Goal: Check status: Check status

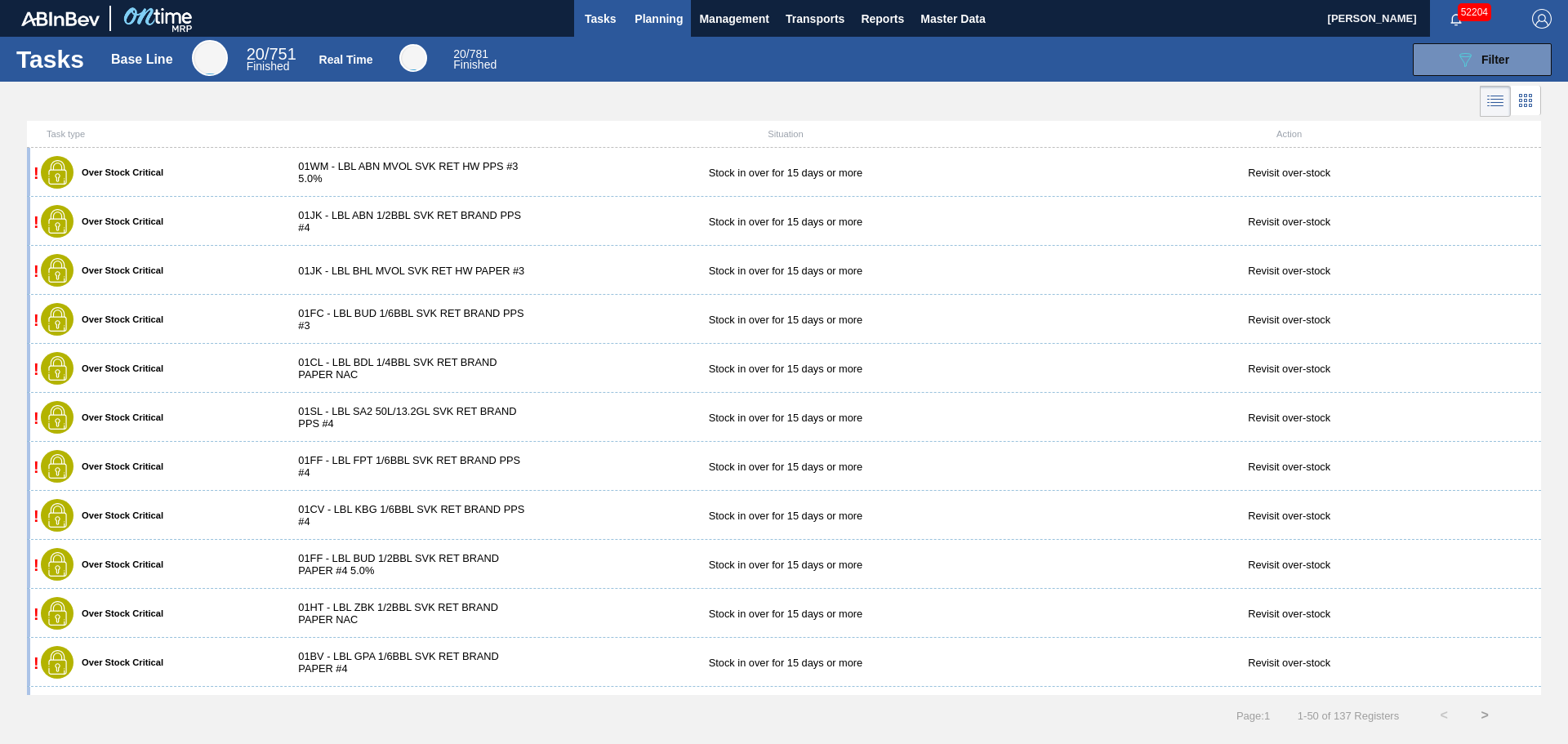
click at [665, 19] on span "Planning" at bounding box center [659, 18] width 49 height 19
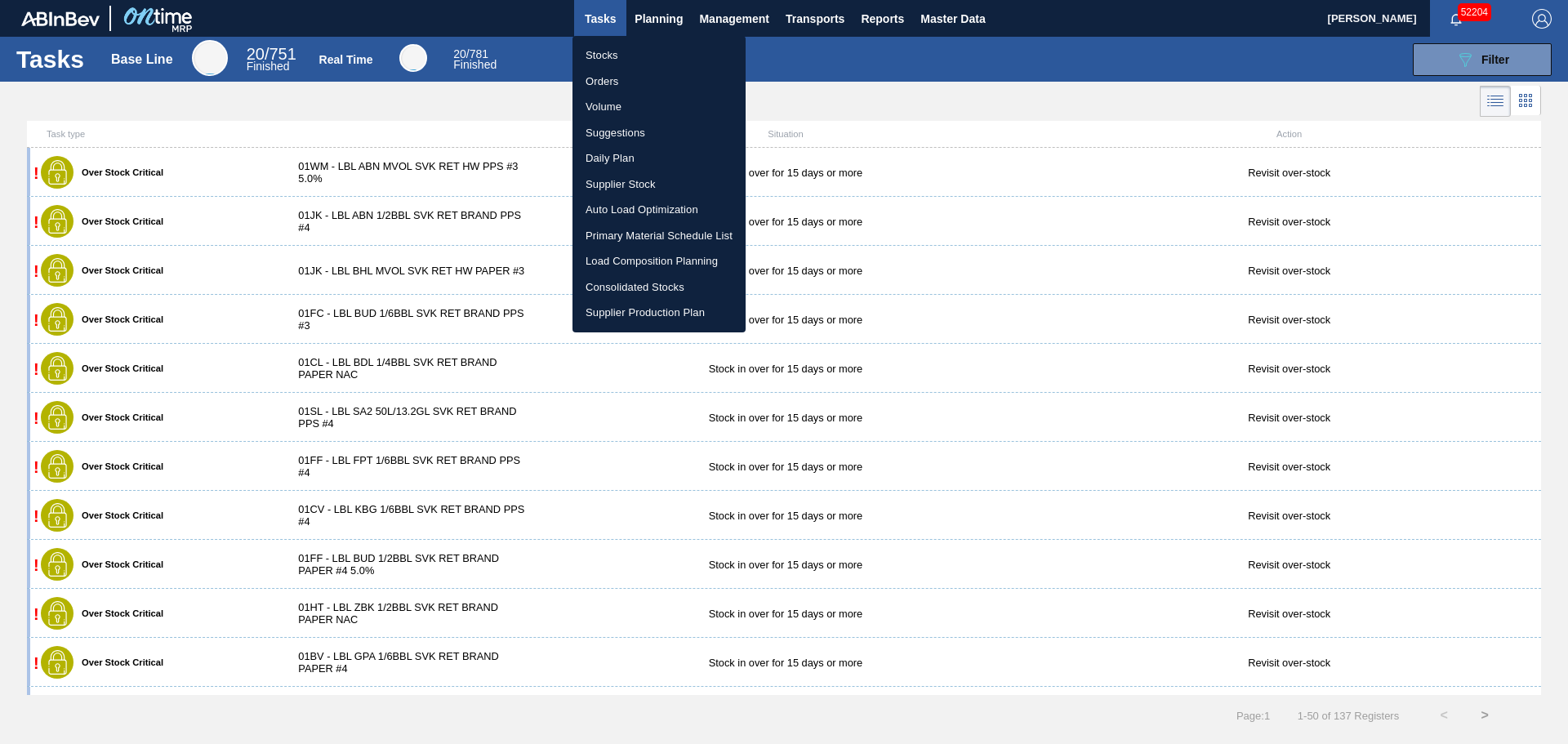
click at [606, 56] on li "Stocks" at bounding box center [659, 55] width 173 height 26
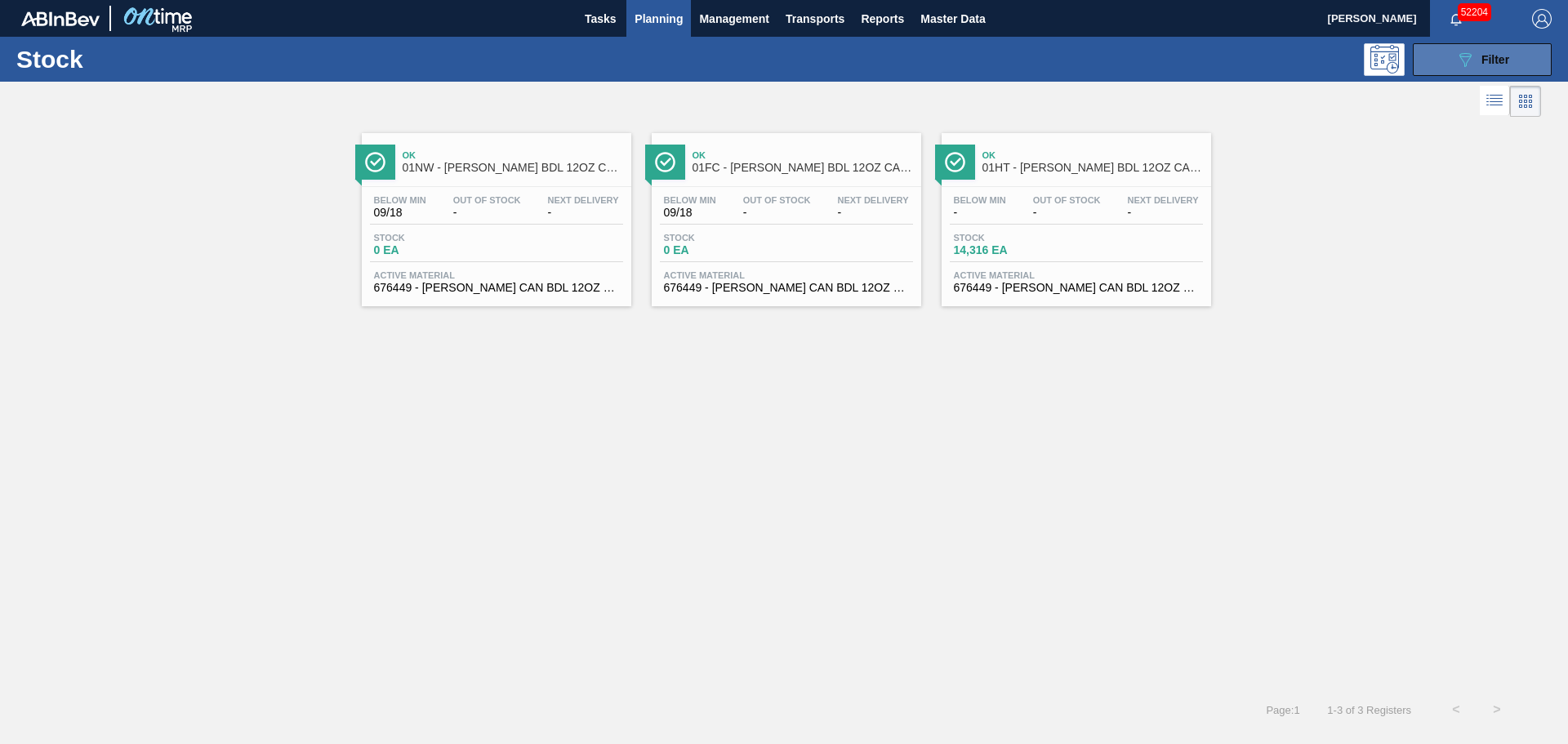
click at [1438, 58] on button "089F7B8B-B2A5-4AFE-B5C0-19BA573D28AC Filter" at bounding box center [1483, 59] width 139 height 33
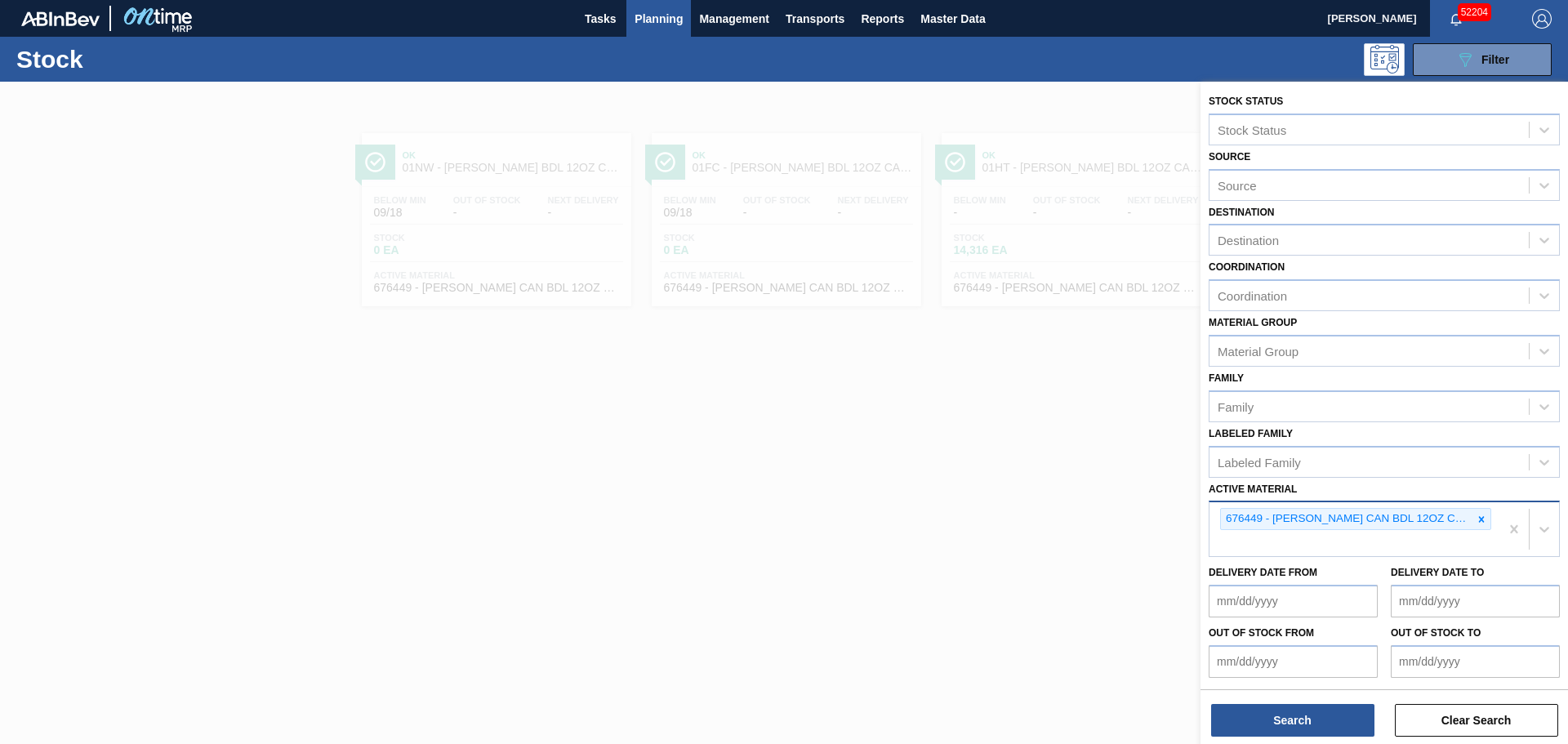
click at [1476, 525] on div at bounding box center [1481, 519] width 18 height 20
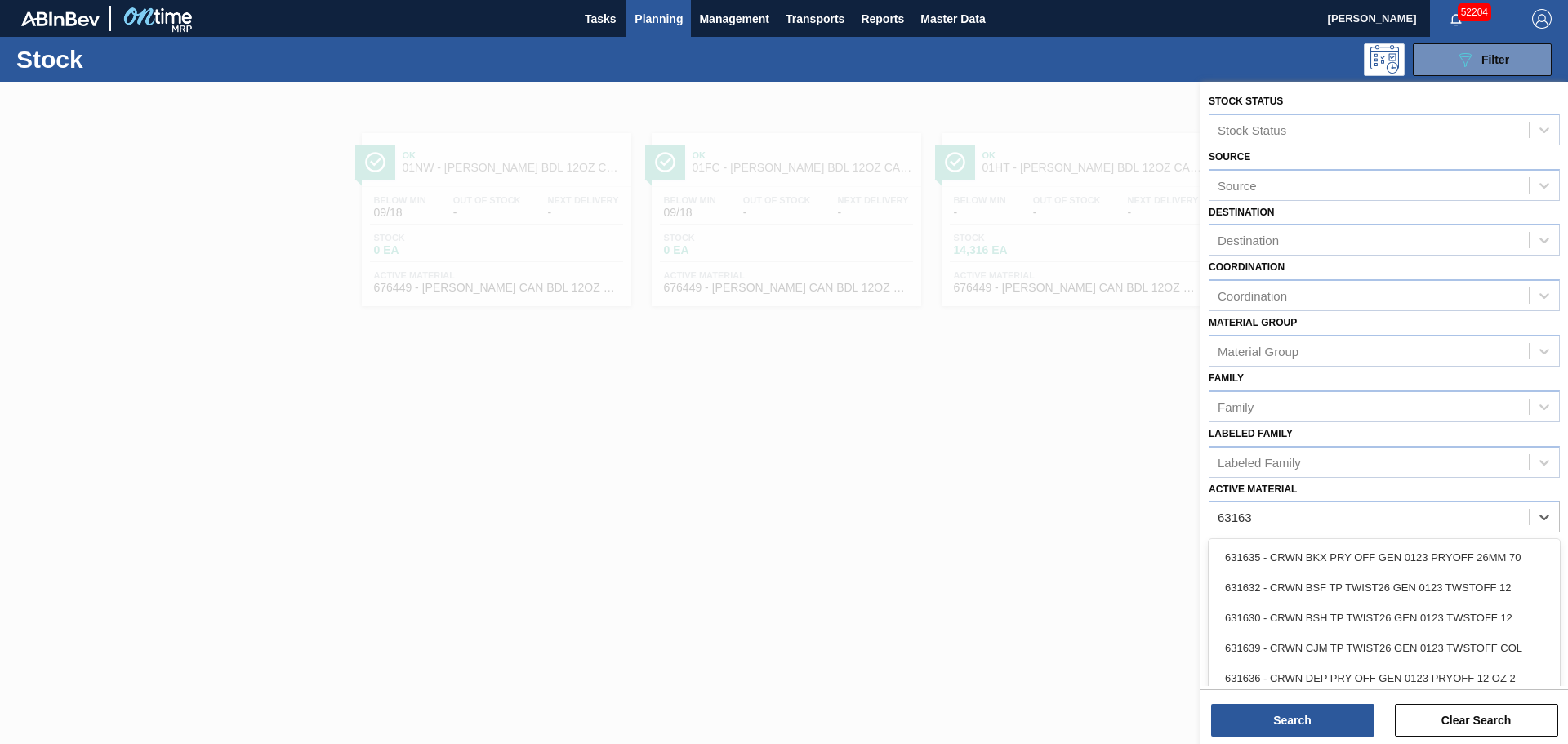
type Material "631639"
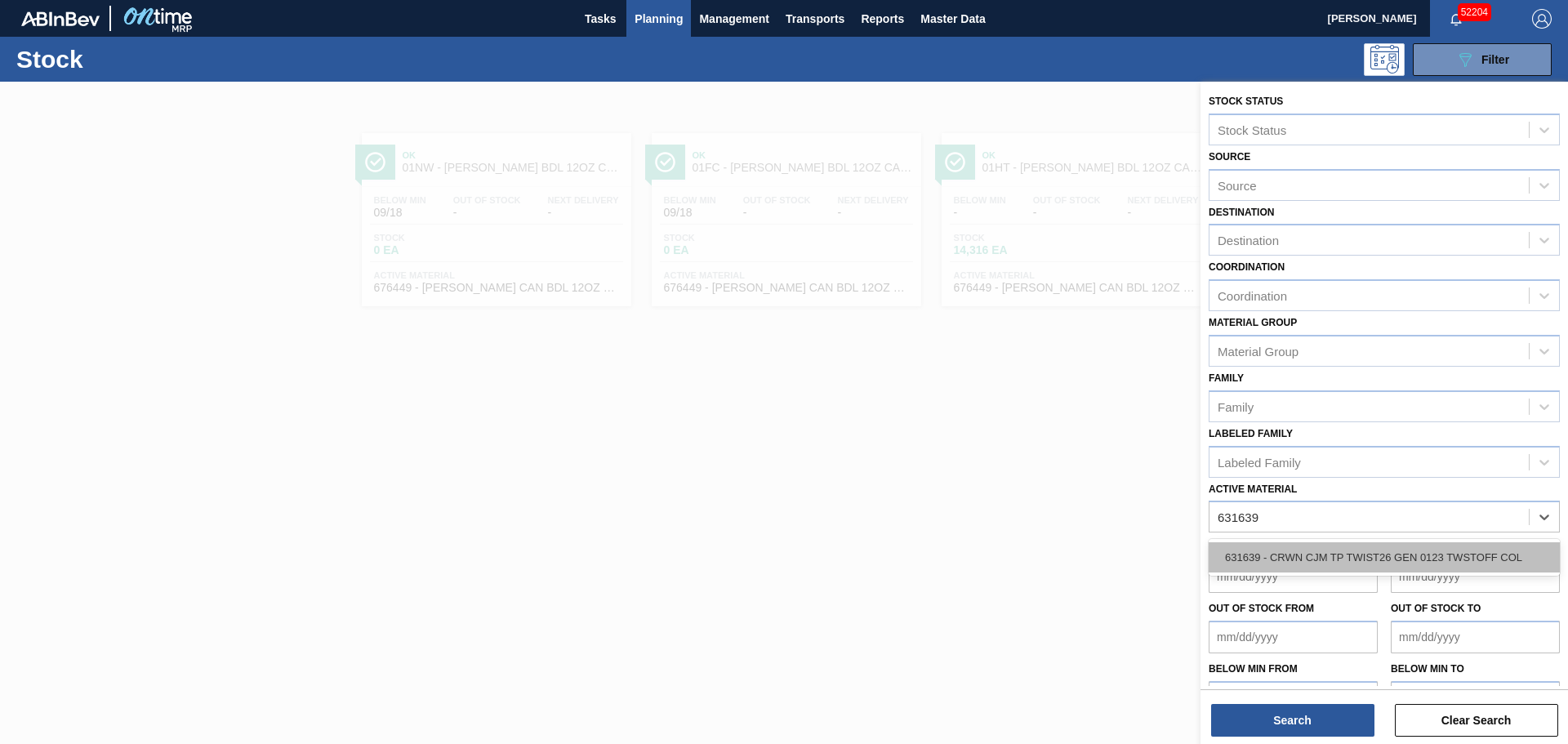
click at [1419, 550] on div "631639 - CRWN CJM TP TWIST26 GEN 0123 TWSTOFF COL" at bounding box center [1384, 557] width 351 height 30
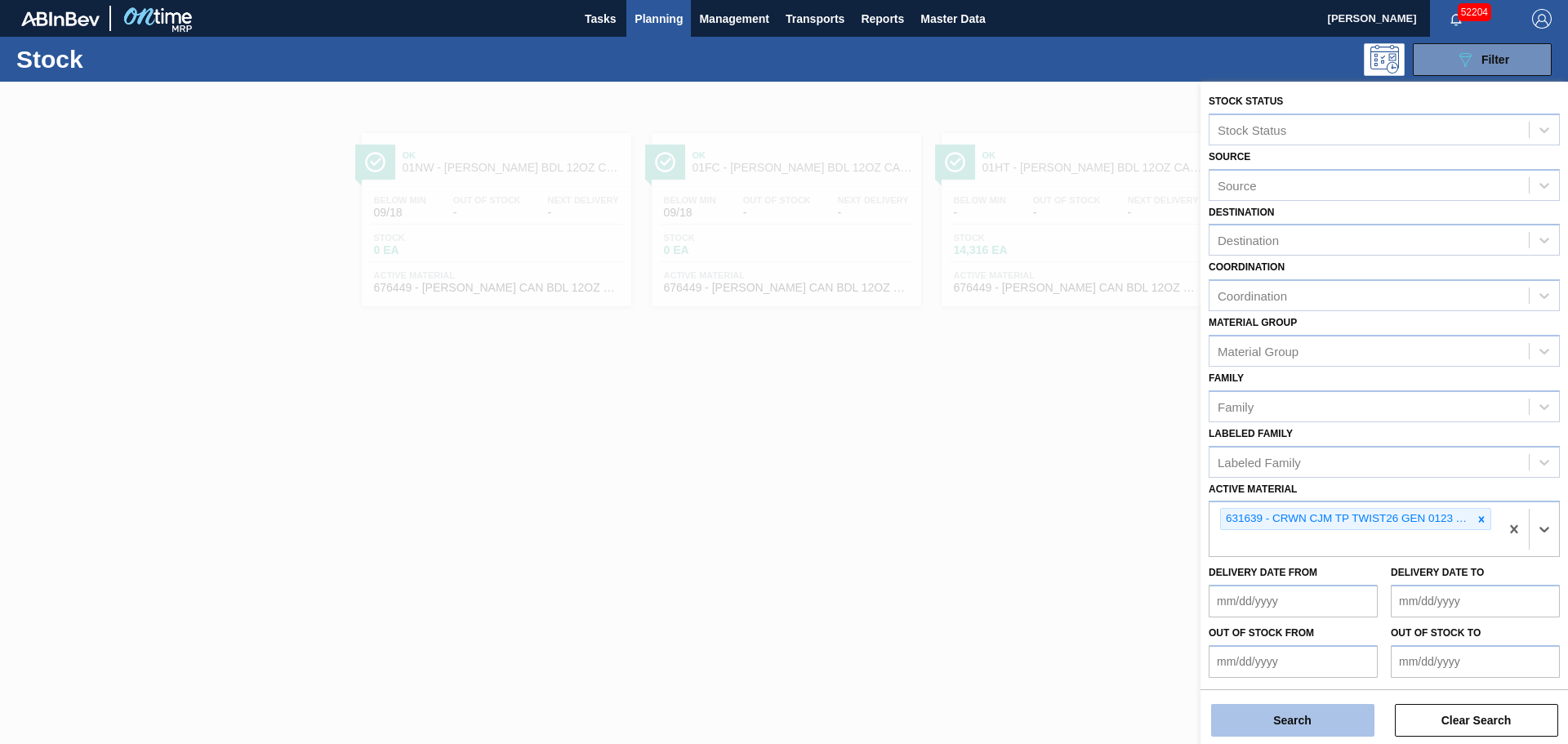
click at [1336, 721] on button "Search" at bounding box center [1292, 720] width 163 height 33
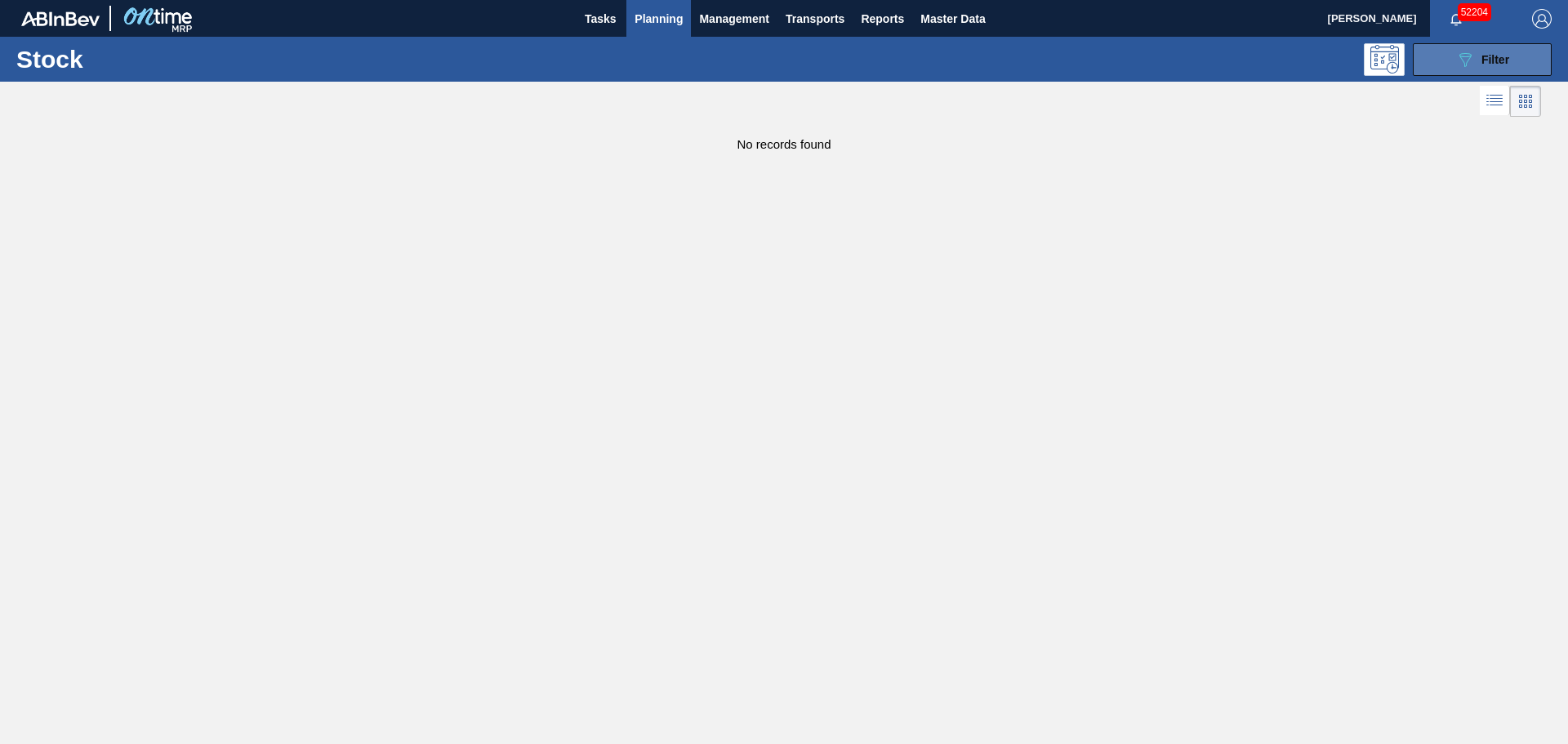
click at [1456, 54] on icon "089F7B8B-B2A5-4AFE-B5C0-19BA573D28AC" at bounding box center [1465, 59] width 19 height 19
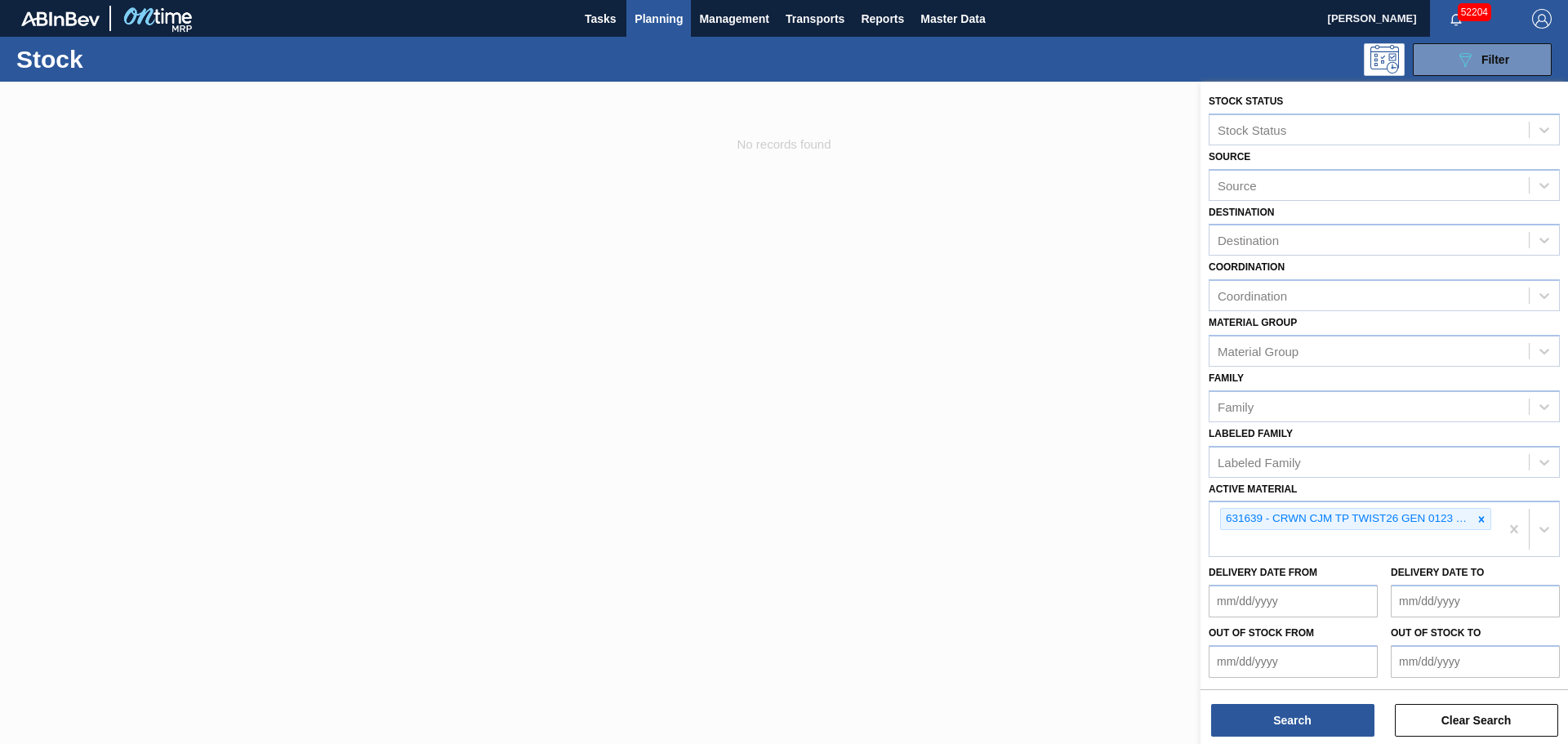
click at [870, 393] on div at bounding box center [784, 453] width 1568 height 744
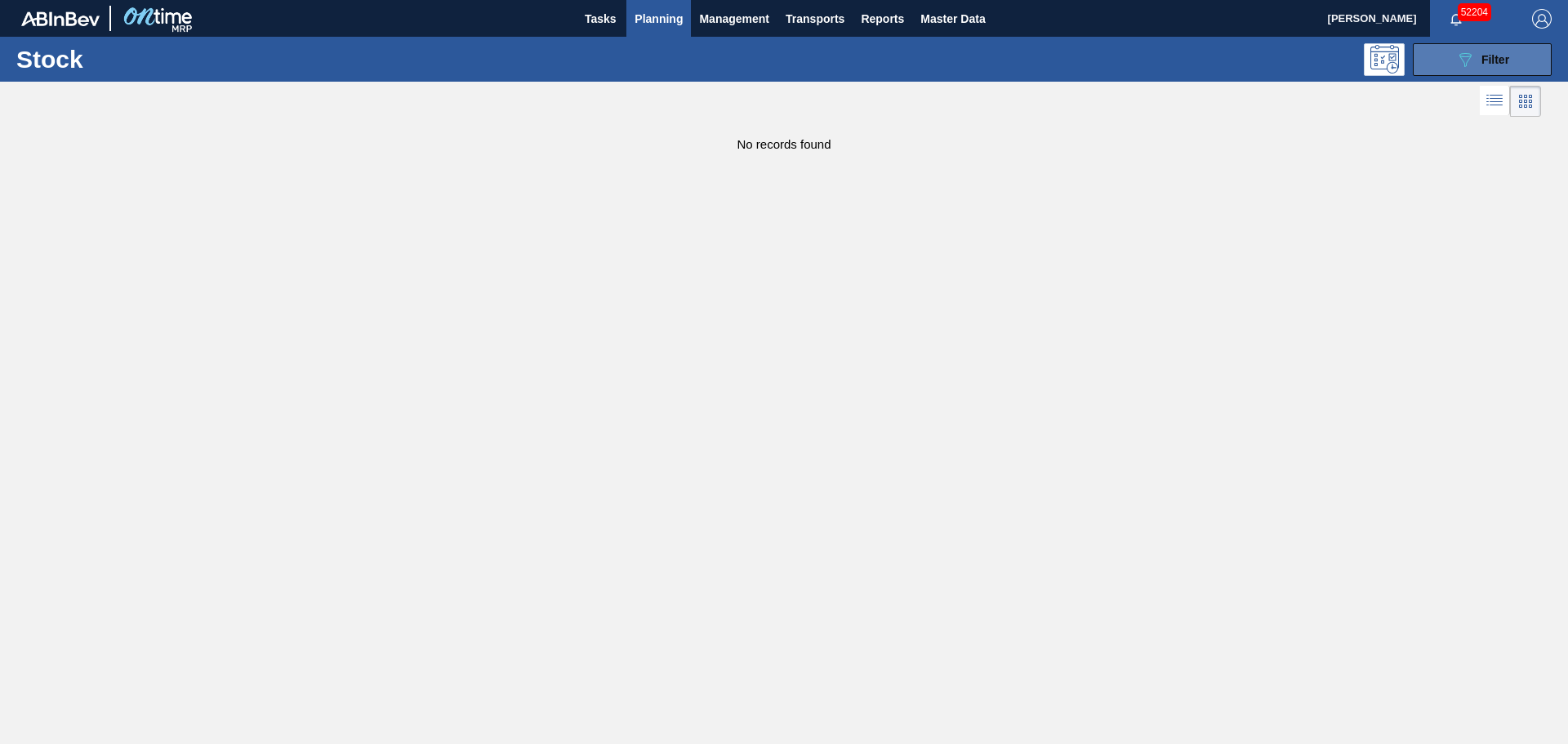
click at [1483, 68] on div "089F7B8B-B2A5-4AFE-B5C0-19BA573D28AC Filter" at bounding box center [1483, 59] width 54 height 19
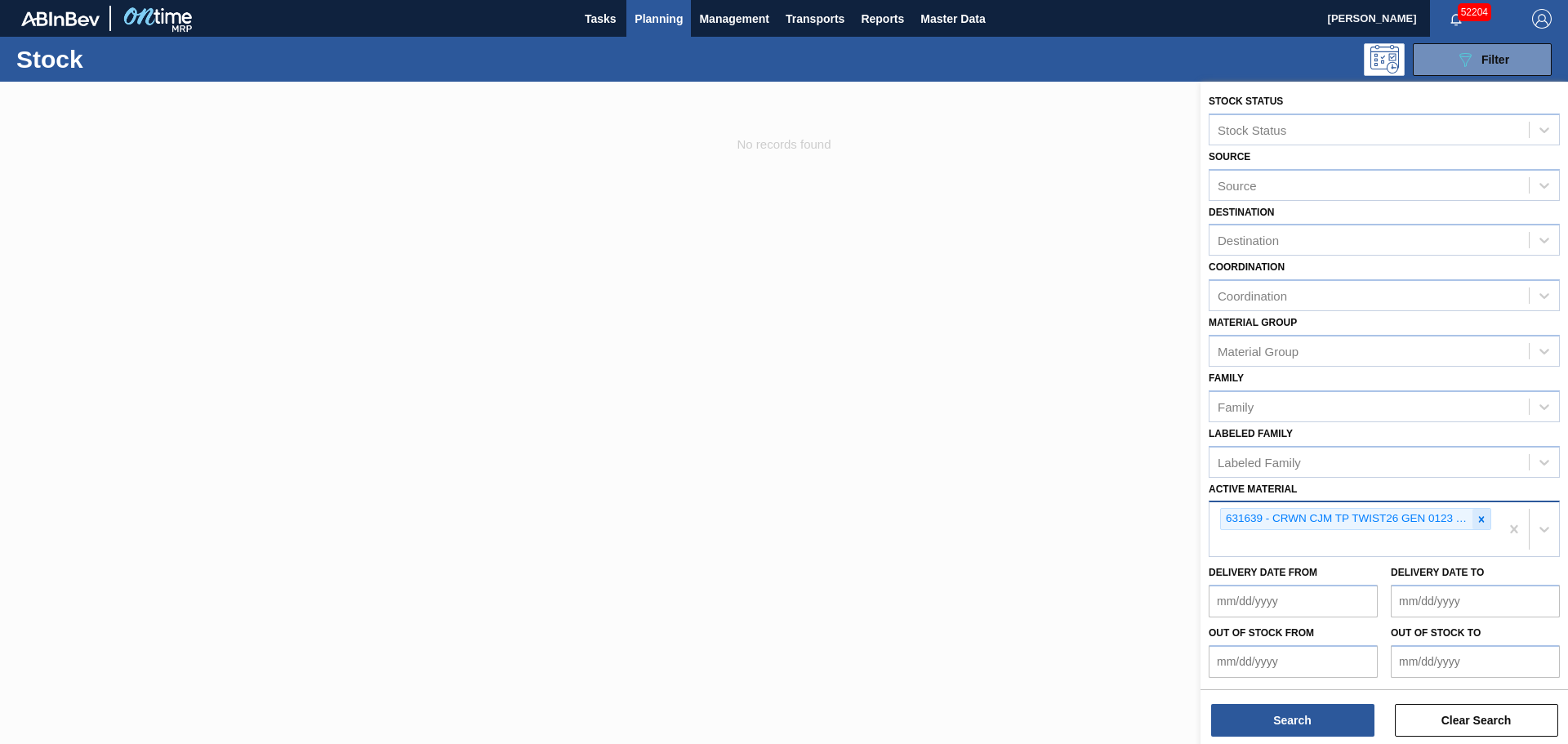
click at [1476, 518] on icon at bounding box center [1482, 519] width 12 height 12
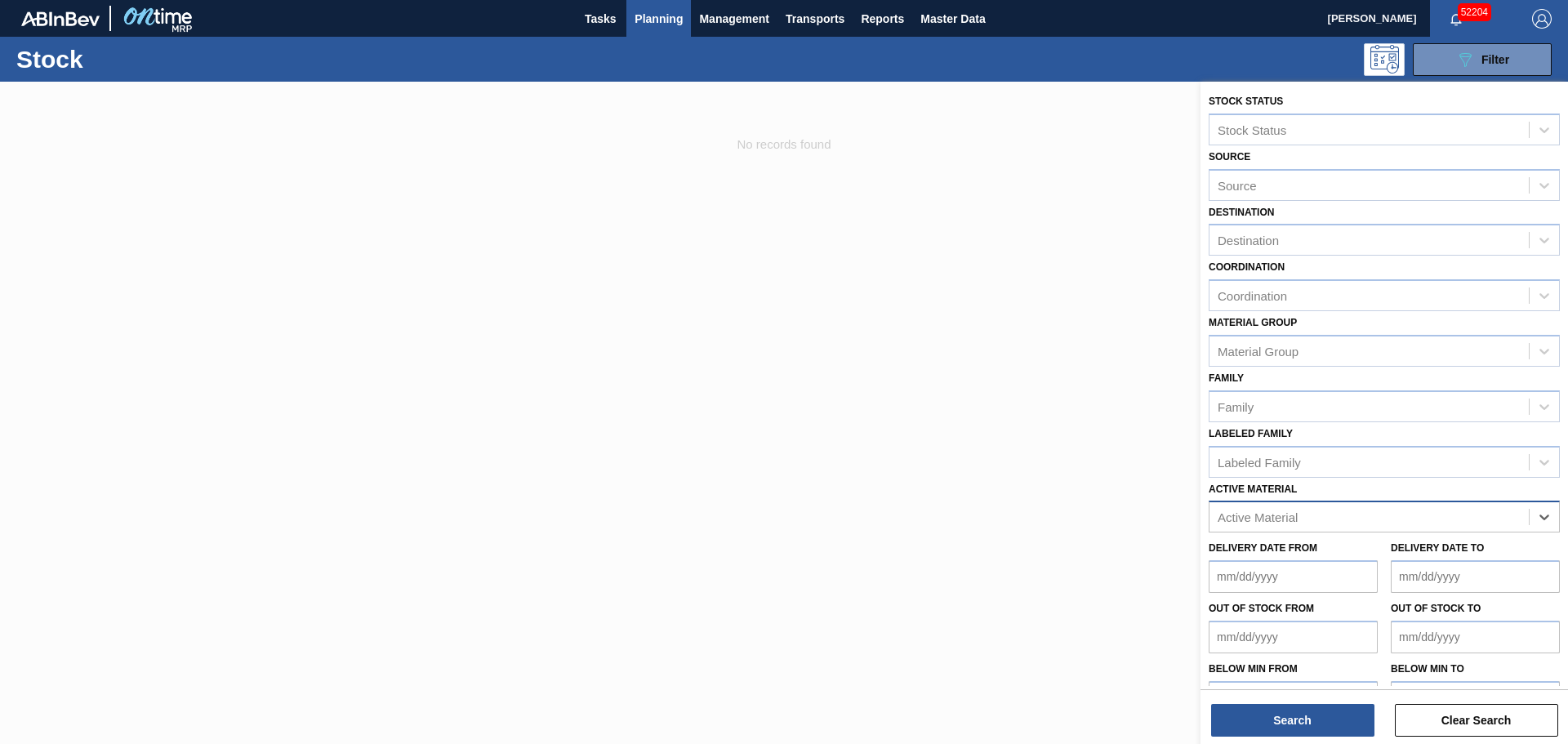
click at [921, 492] on div at bounding box center [784, 453] width 1568 height 744
